Goal: Information Seeking & Learning: Learn about a topic

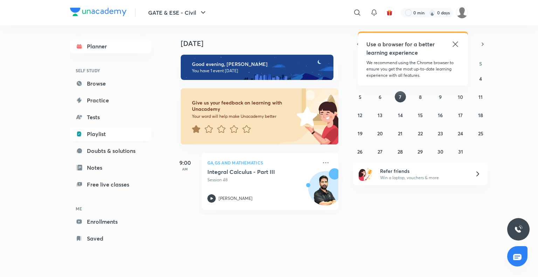
click at [104, 135] on link "Playlist" at bounding box center [110, 134] width 81 height 14
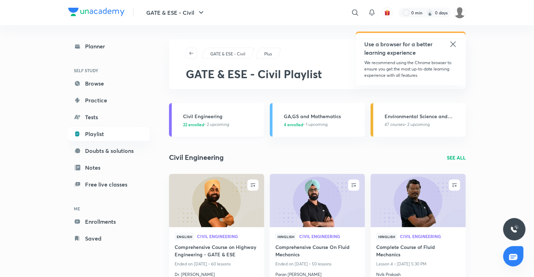
click at [204, 120] on div "Civil Engineering 22 enrolled • 2 upcoming" at bounding box center [221, 119] width 77 height 15
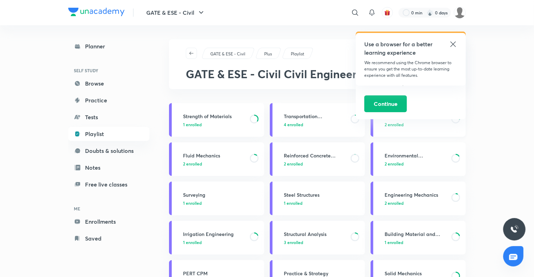
click at [455, 114] on div "Geo-technical Engg & Found. Engg 2 enrolled" at bounding box center [423, 119] width 77 height 15
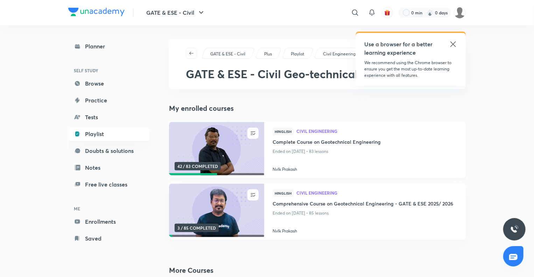
click at [200, 136] on img at bounding box center [216, 149] width 97 height 54
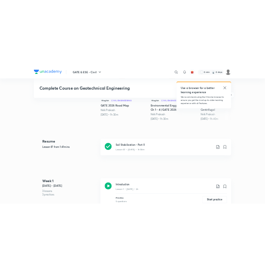
scroll to position [245, 0]
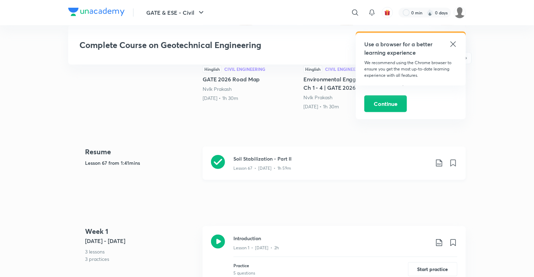
click at [220, 160] on icon at bounding box center [218, 162] width 14 height 14
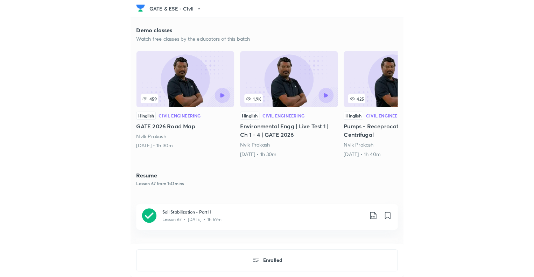
scroll to position [224, 0]
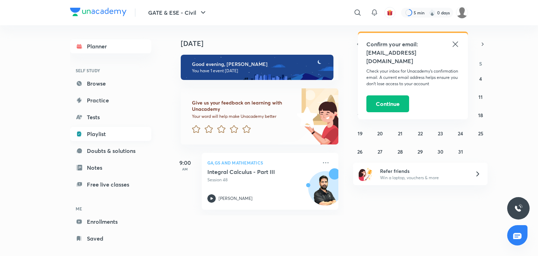
click at [99, 138] on link "Playlist" at bounding box center [110, 134] width 81 height 14
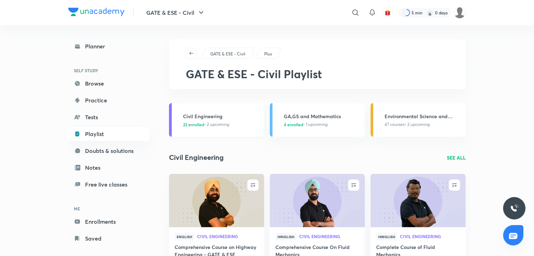
click at [221, 121] on span "22 enrolled • 2 upcoming" at bounding box center [206, 124] width 46 height 6
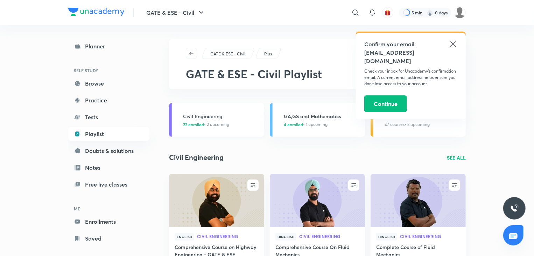
click at [221, 119] on h3 "Civil Engineering" at bounding box center [221, 115] width 77 height 7
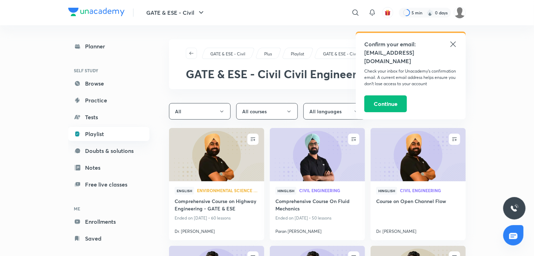
click at [91, 134] on link "Playlist" at bounding box center [108, 134] width 81 height 14
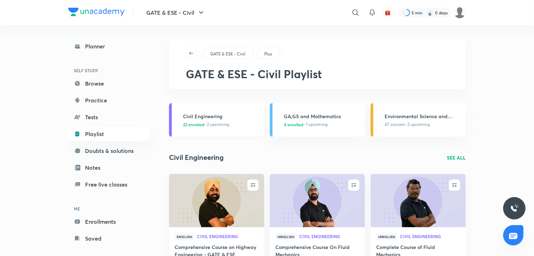
click at [194, 119] on h3 "Civil Engineering" at bounding box center [221, 115] width 77 height 7
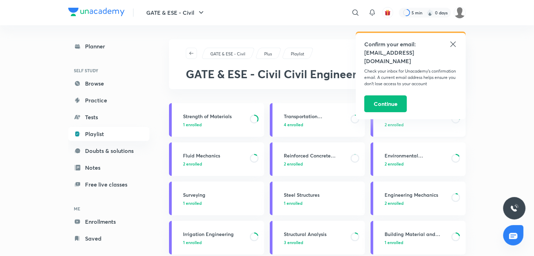
click at [411, 118] on h3 "Geo-technical Engg & Found. Engg" at bounding box center [416, 115] width 63 height 7
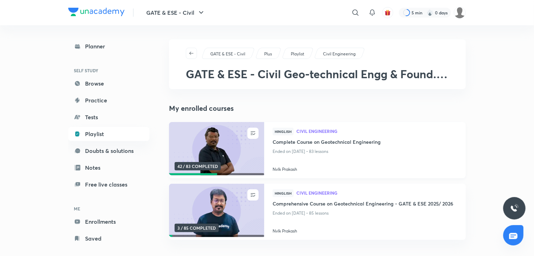
click at [231, 159] on img at bounding box center [216, 149] width 97 height 54
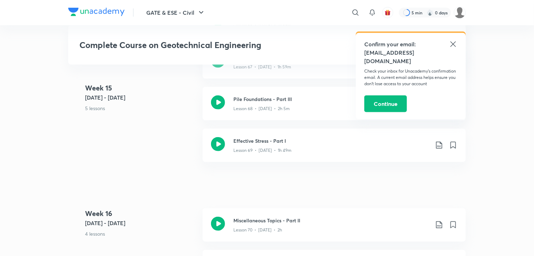
scroll to position [4240, 0]
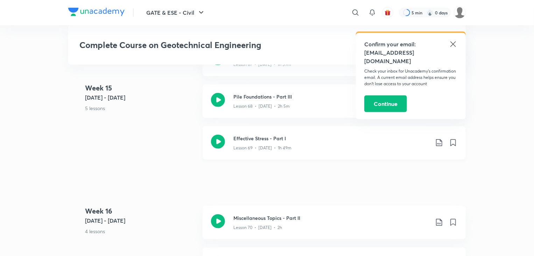
click at [223, 142] on icon at bounding box center [218, 141] width 14 height 14
